Goal: Information Seeking & Learning: Learn about a topic

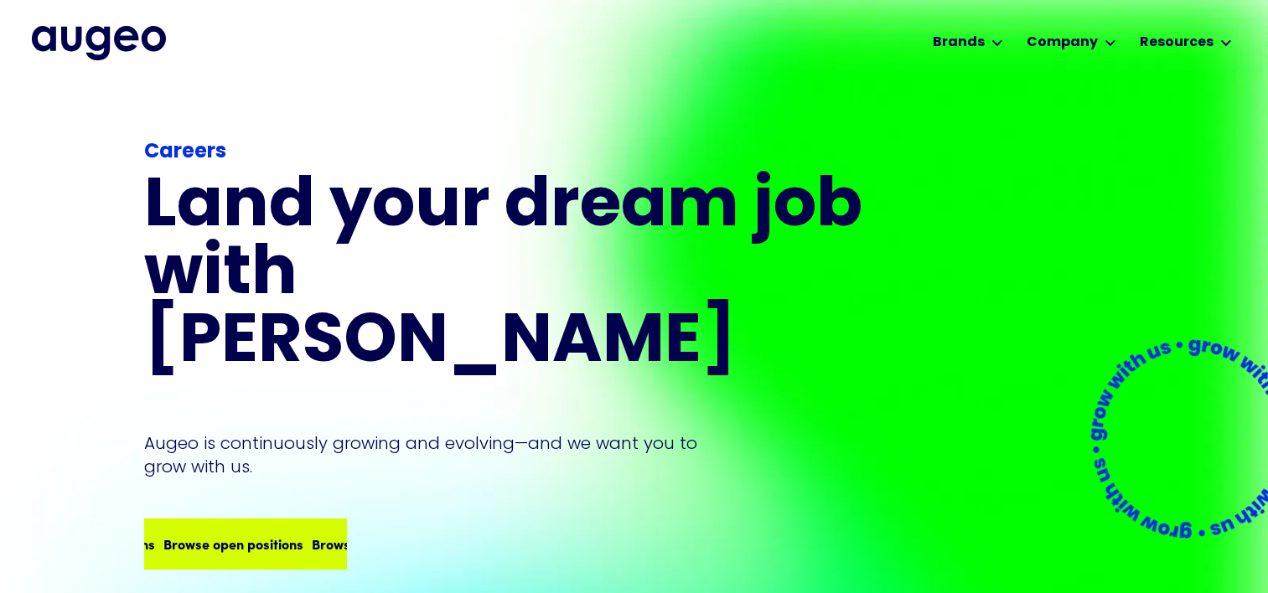
click at [200, 534] on div "Browse open positions" at bounding box center [223, 544] width 140 height 20
